Goal: Task Accomplishment & Management: Manage account settings

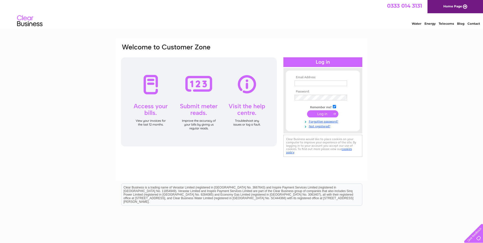
type input "anna.smith@fhinds.co.uk"
click at [318, 114] on input "submit" at bounding box center [322, 113] width 31 height 7
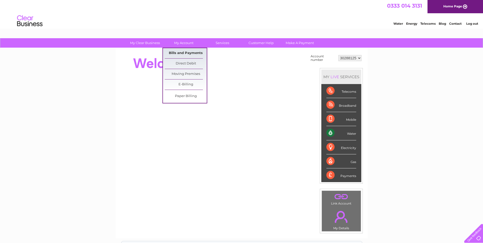
click at [183, 50] on link "Bills and Payments" at bounding box center [186, 53] width 42 height 10
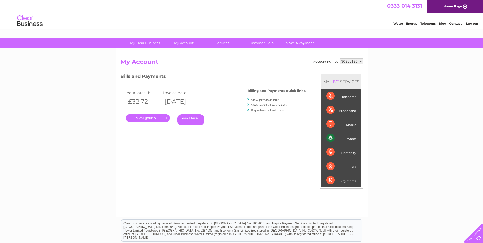
click at [154, 118] on link "." at bounding box center [147, 117] width 44 height 7
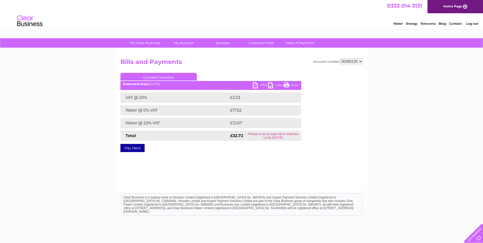
click at [262, 84] on link "PDF" at bounding box center [260, 85] width 15 height 7
